Goal: Task Accomplishment & Management: Complete application form

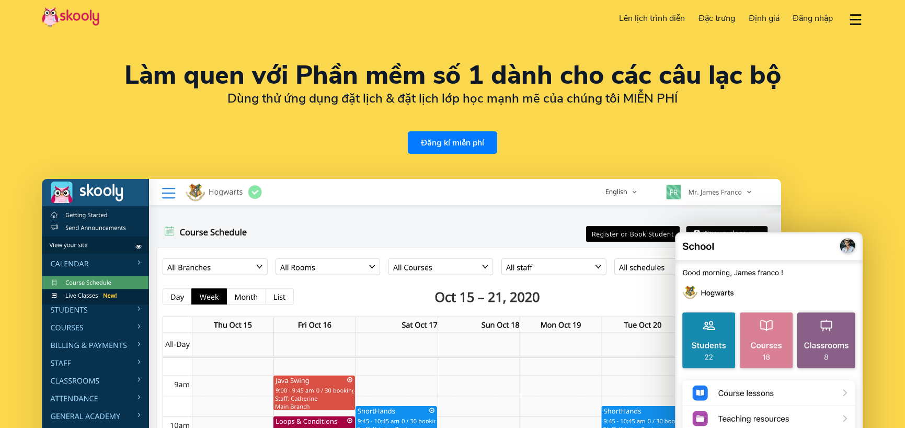
select select "vi"
select select "84"
select select "Viet Nam"
select select "Asia/Ho_Chi_Minh"
click at [808, 15] on span "Đăng nhập" at bounding box center [812, 18] width 40 height 11
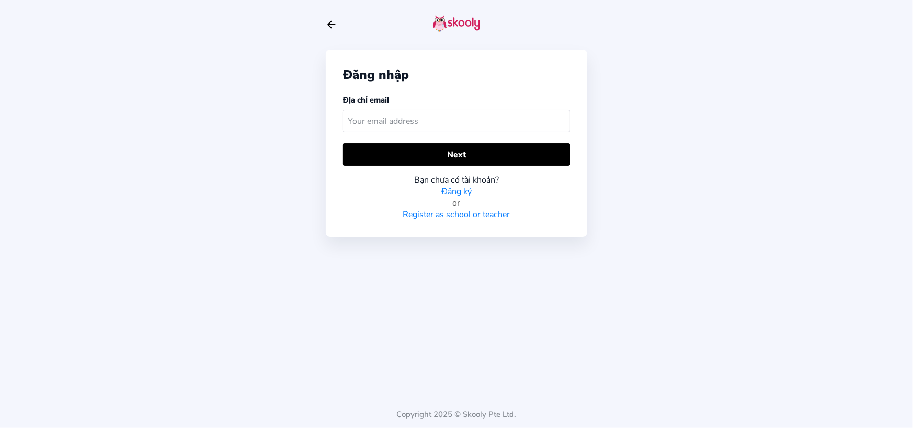
click at [454, 192] on link "Đăng ký" at bounding box center [456, 191] width 30 height 11
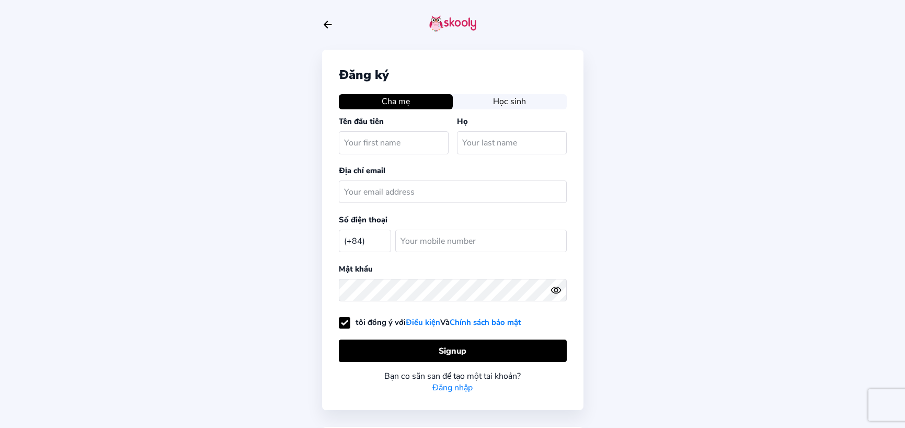
select select "VN"
